Goal: Obtain resource: Download file/media

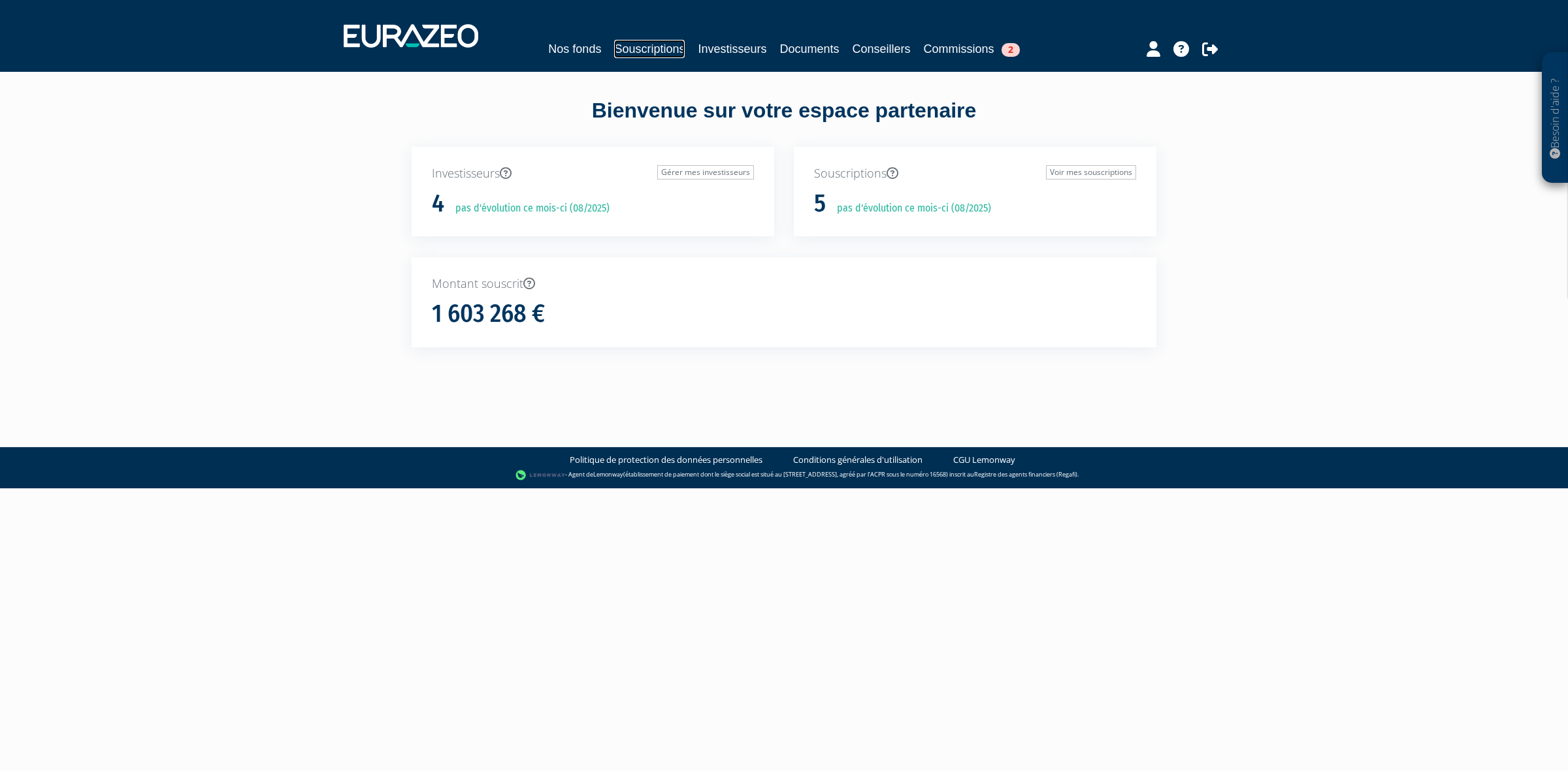
click at [645, 47] on link "Souscriptions" at bounding box center [649, 49] width 70 height 19
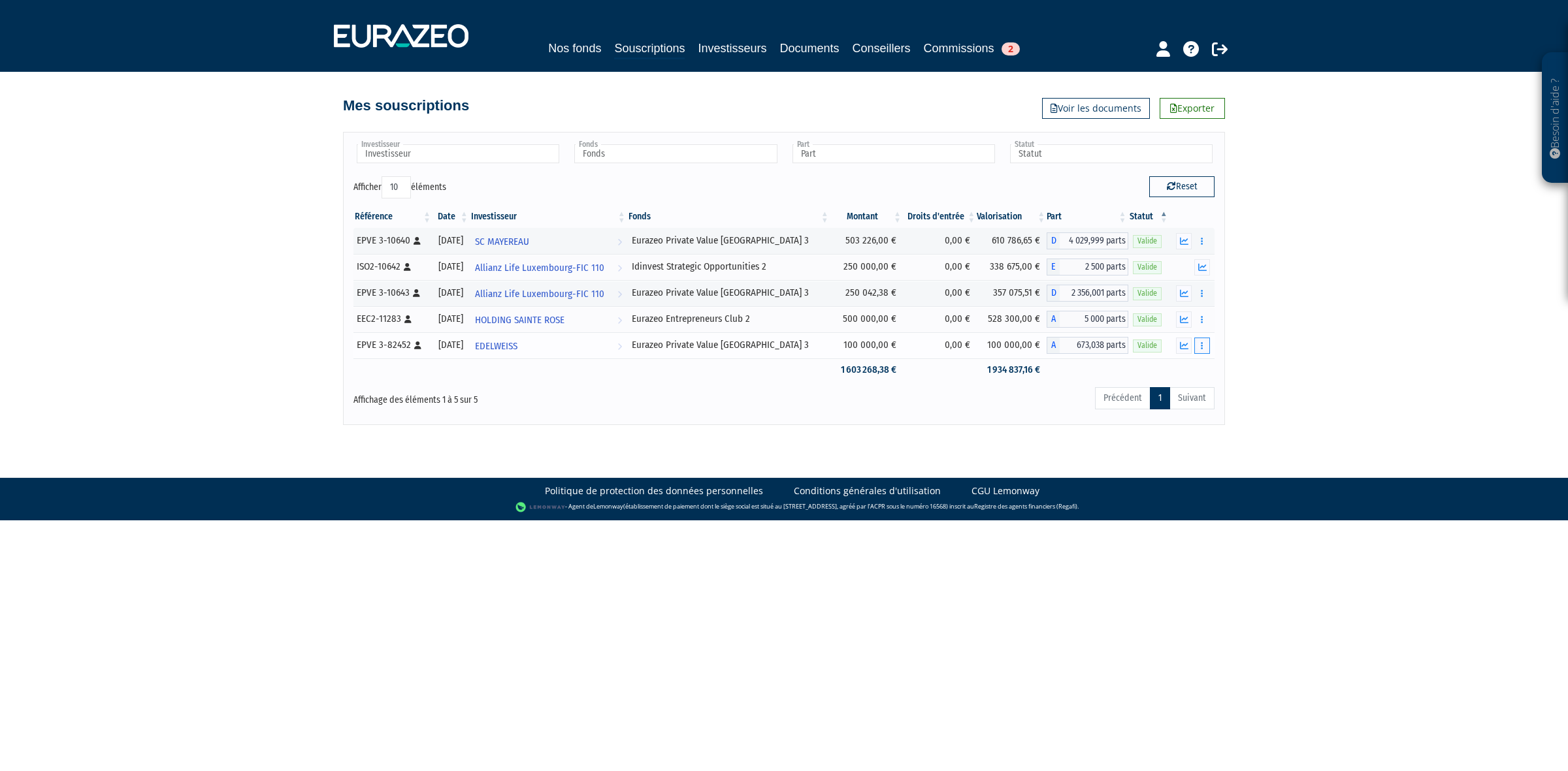
click at [1197, 354] on button "button" at bounding box center [1202, 346] width 15 height 16
click at [1175, 367] on link "Documents" at bounding box center [1173, 370] width 66 height 22
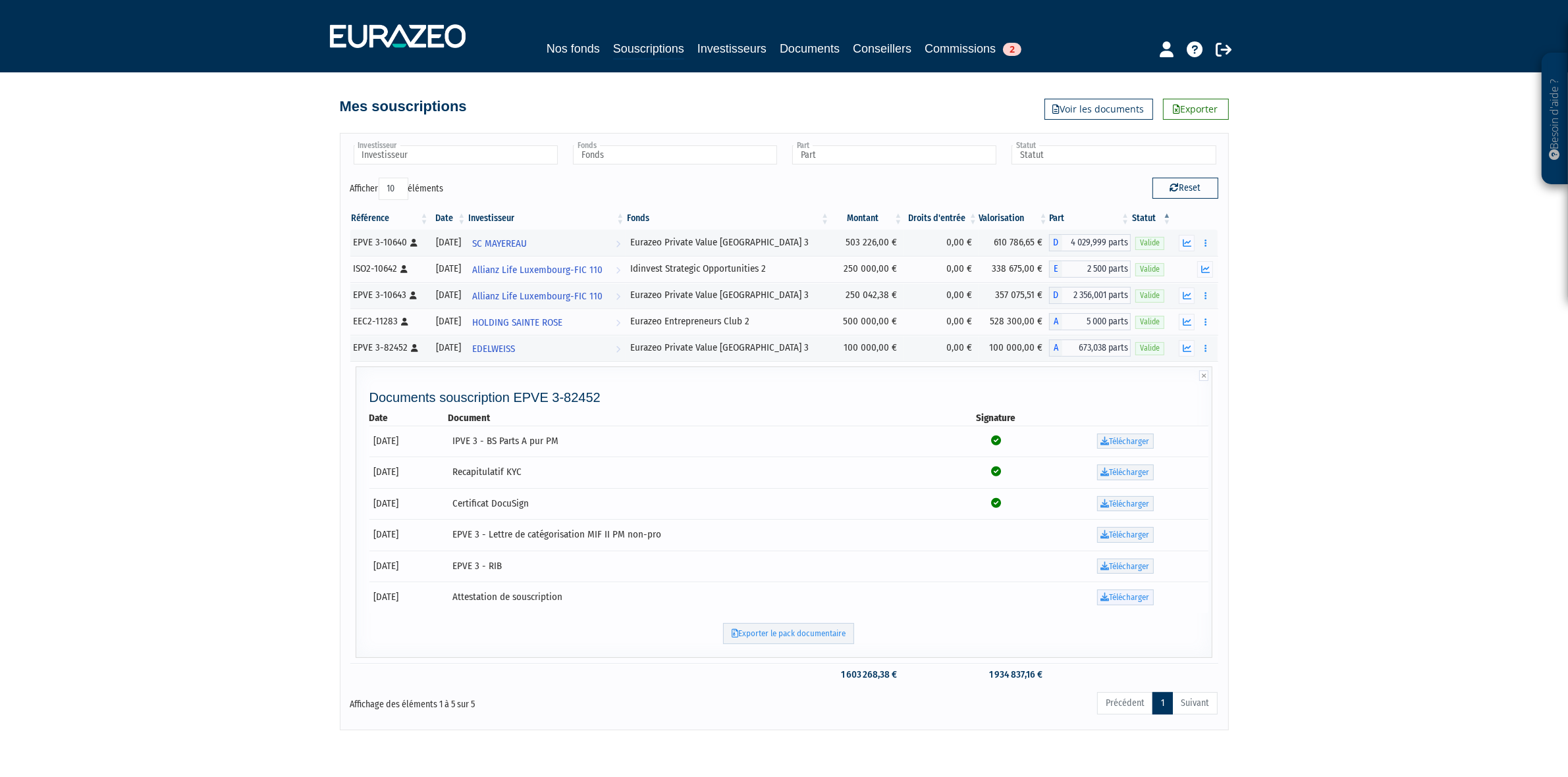
click at [1121, 603] on link "Télécharger" at bounding box center [1125, 597] width 57 height 16
